Goal: Task Accomplishment & Management: Complete application form

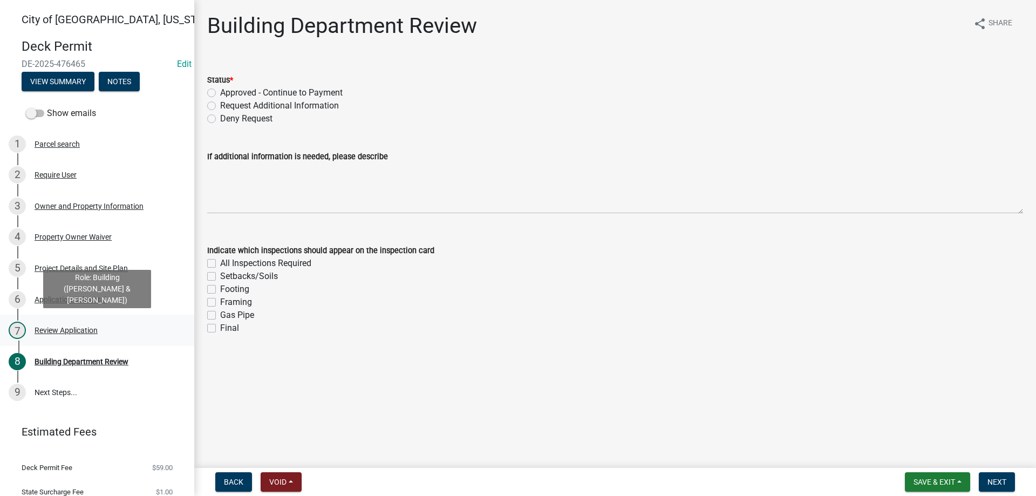
click at [74, 330] on div "Review Application" at bounding box center [66, 330] width 63 height 8
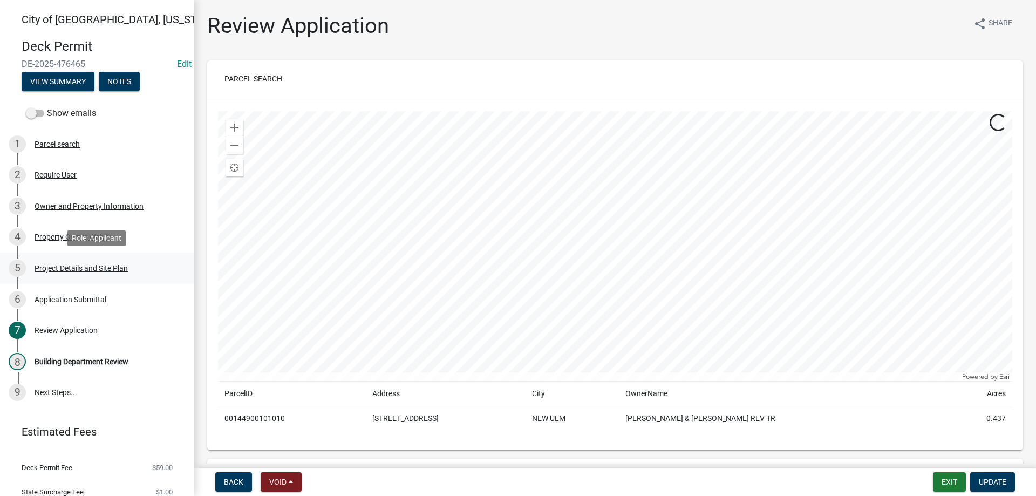
click at [74, 270] on div "Project Details and Site Plan" at bounding box center [81, 268] width 93 height 8
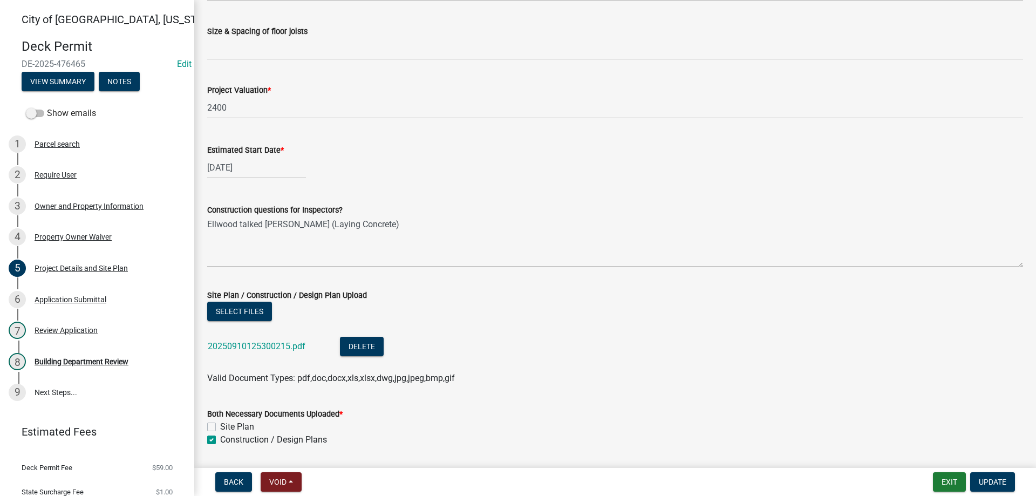
scroll to position [588, 0]
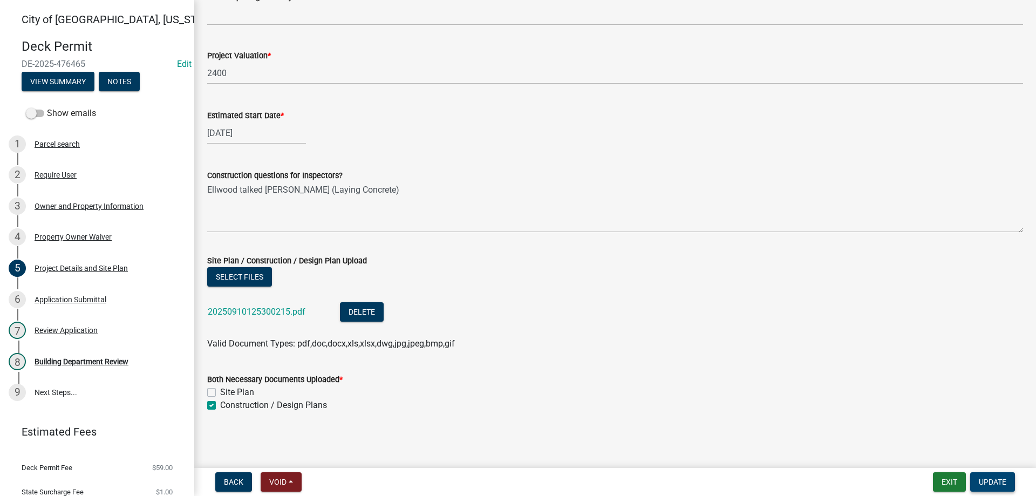
click at [1006, 483] on button "Update" at bounding box center [992, 481] width 45 height 19
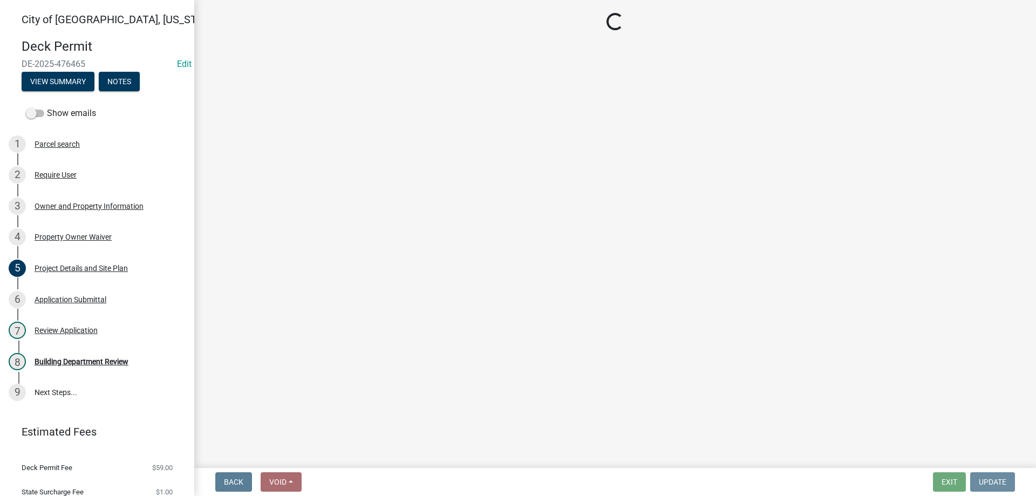
scroll to position [0, 0]
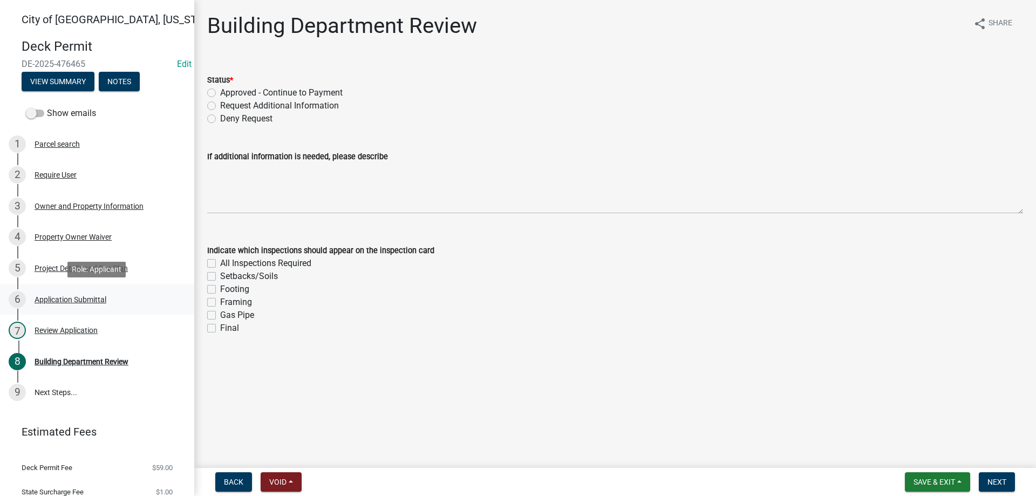
click at [69, 290] on link "6 Application Submittal" at bounding box center [97, 299] width 194 height 31
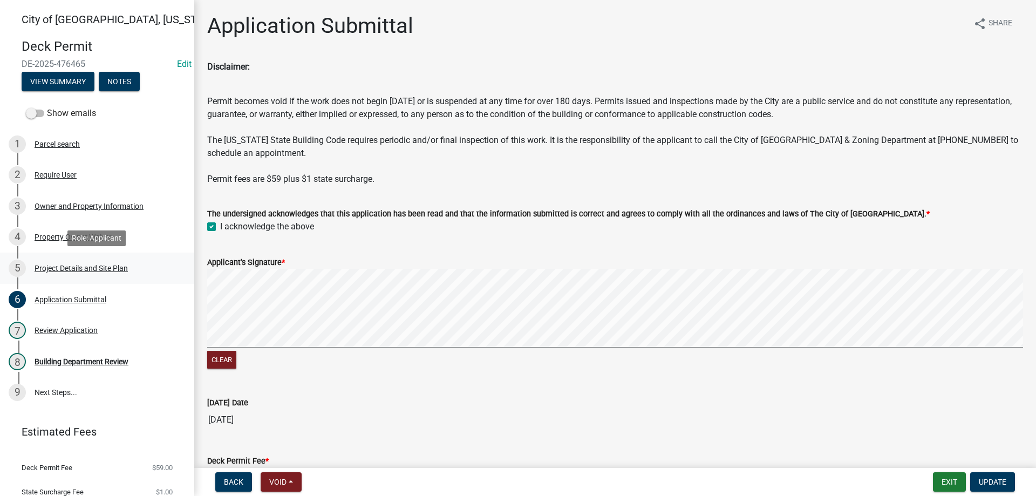
click at [65, 268] on div "Project Details and Site Plan" at bounding box center [81, 268] width 93 height 8
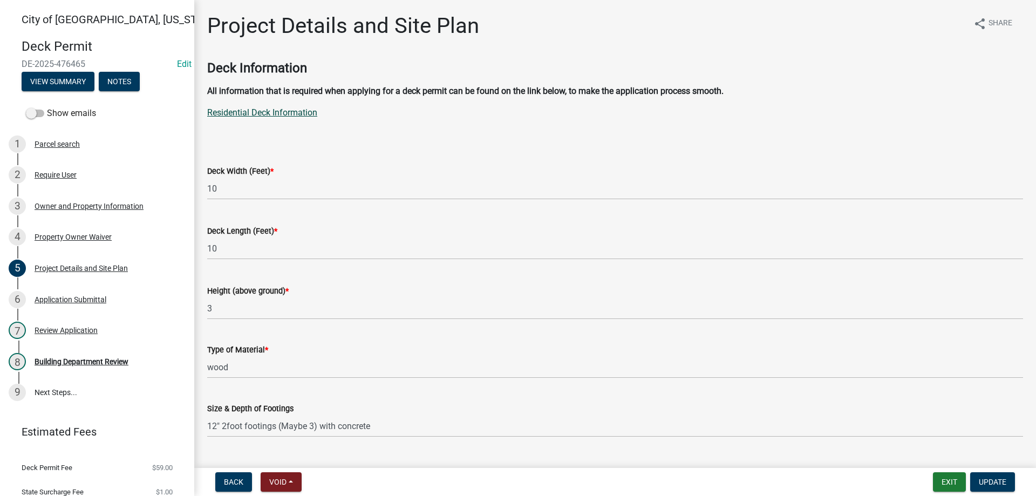
click at [272, 109] on link "Residential Deck Information" at bounding box center [262, 112] width 110 height 10
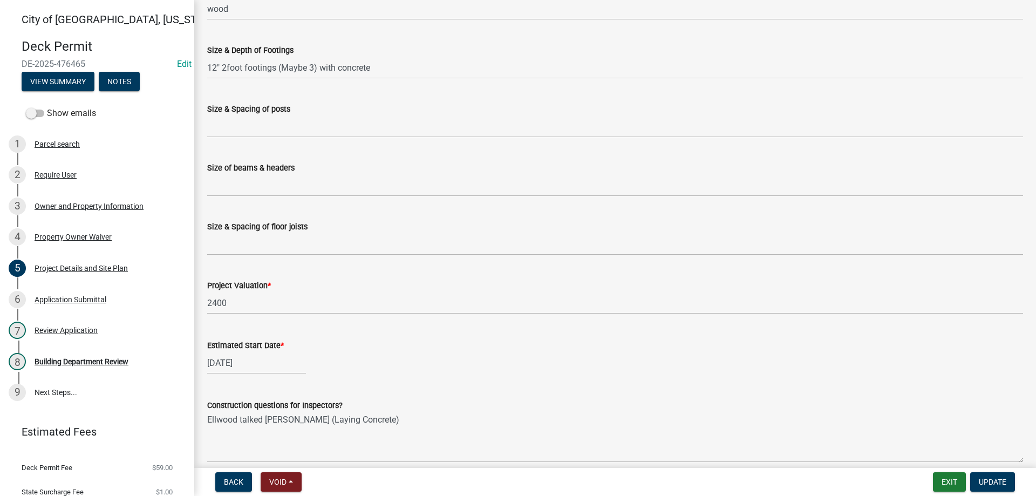
scroll to position [553, 0]
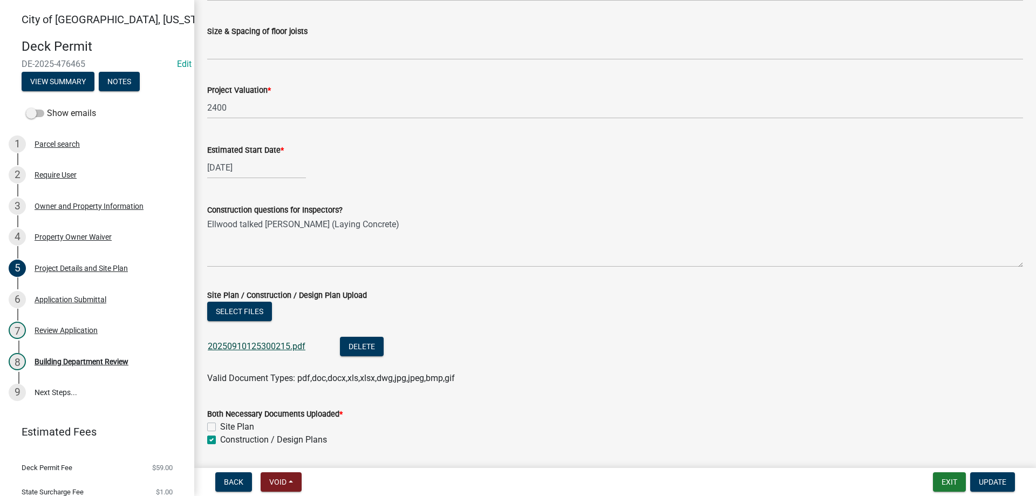
click at [258, 344] on link "20250910125300215.pdf" at bounding box center [257, 346] width 98 height 10
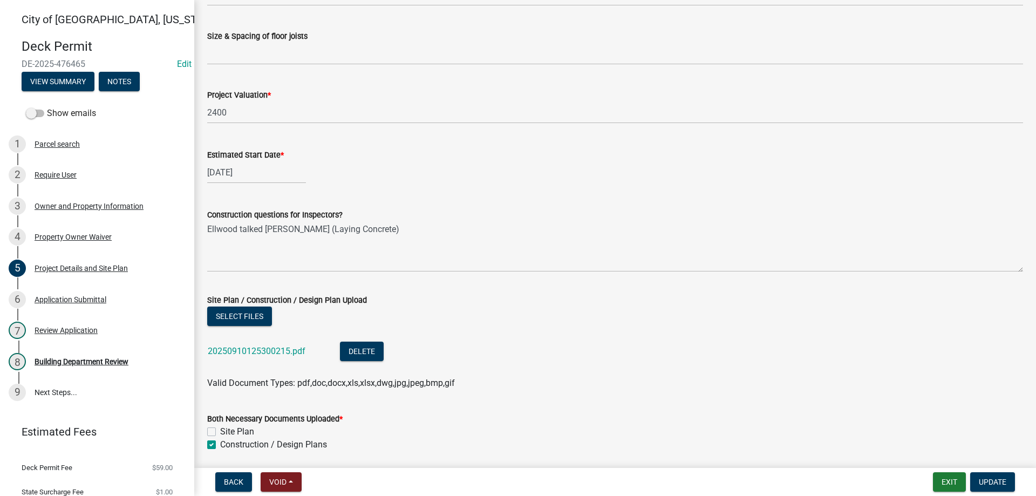
scroll to position [526, 0]
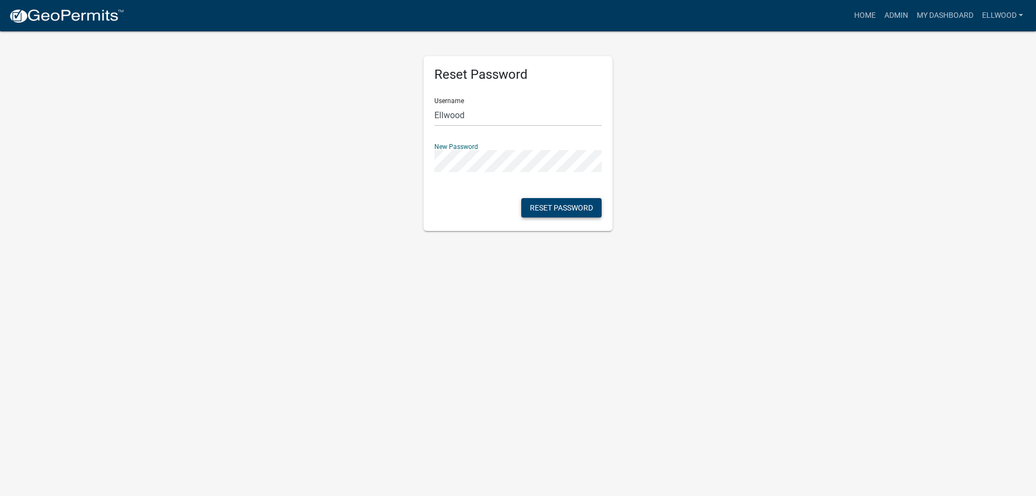
click at [572, 204] on button "Reset Password" at bounding box center [561, 207] width 80 height 19
